Goal: Information Seeking & Learning: Learn about a topic

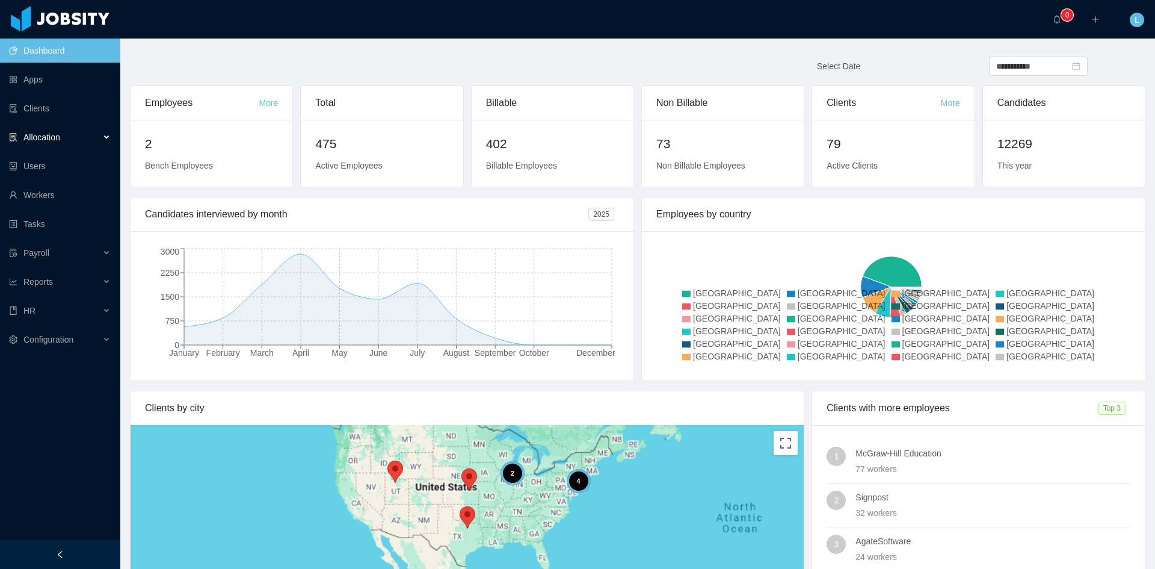
click at [83, 133] on div "Allocation" at bounding box center [60, 137] width 120 height 24
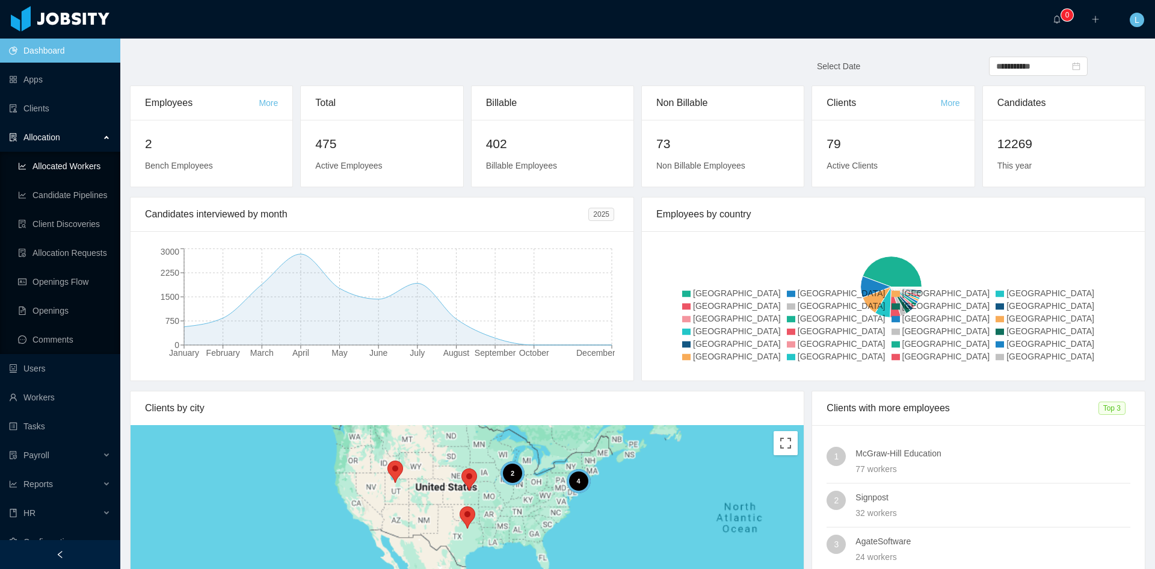
click at [87, 166] on link "Allocated Workers" at bounding box center [64, 166] width 93 height 24
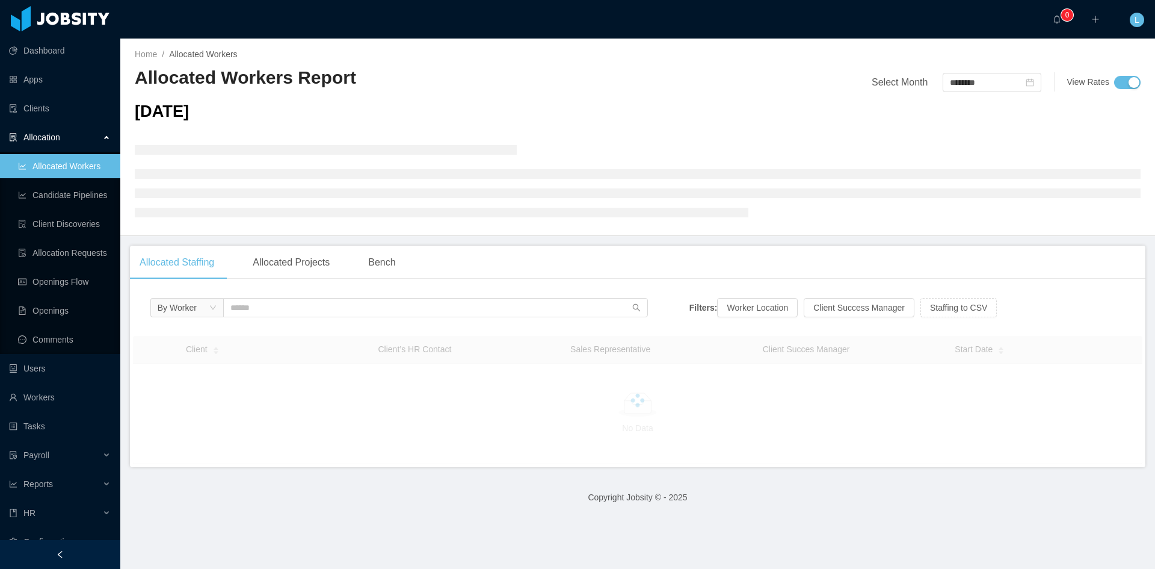
click at [354, 318] on div "By Worker" at bounding box center [399, 310] width 498 height 25
click at [348, 311] on input "text" at bounding box center [435, 307] width 425 height 19
type input "**********"
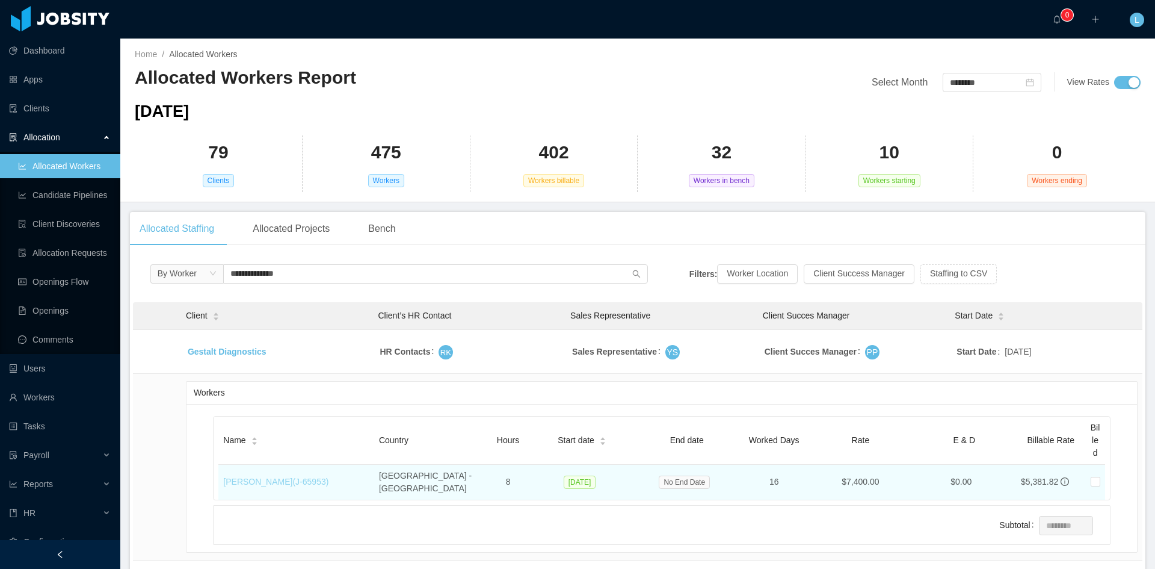
click at [294, 477] on link "Leonardo Souza (J- 65953 )" at bounding box center [275, 482] width 105 height 10
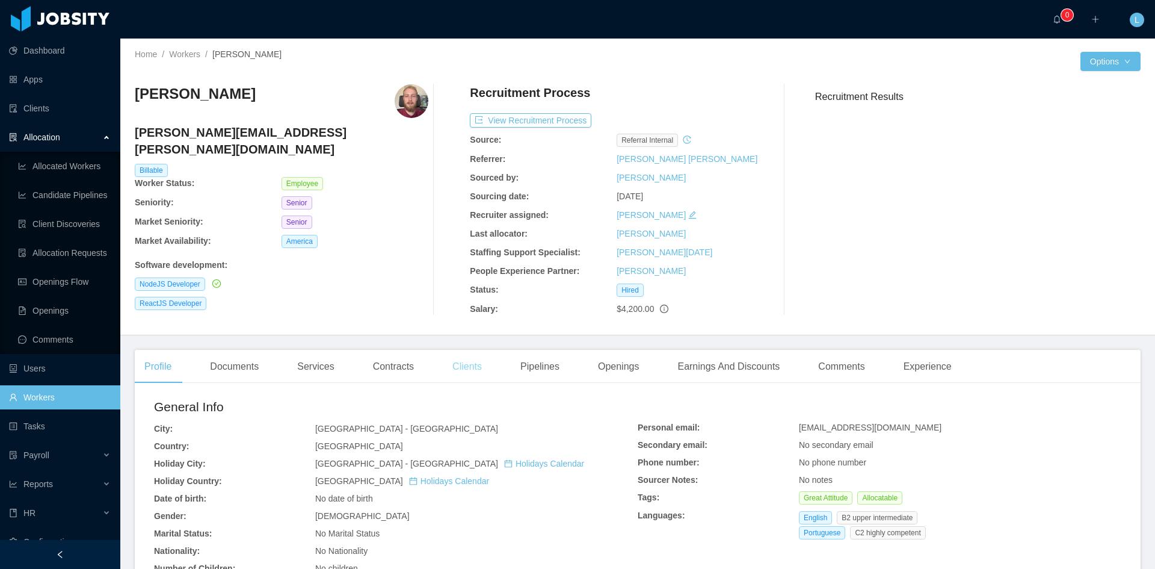
click at [469, 374] on div "Clients" at bounding box center [467, 367] width 49 height 34
